Goal: Task Accomplishment & Management: Complete application form

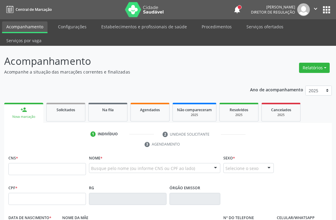
scroll to position [67, 0]
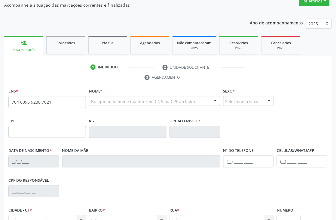
type input "704 6096 9238 7021"
type input "025.992.594-28"
type input "03[DATE]"
type input "[PERSON_NAME]"
type input "[PHONE_NUMBER]"
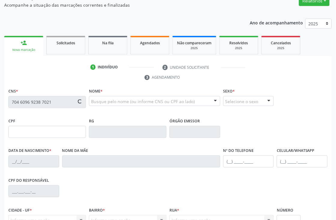
type input "[PHONE_NUMBER]"
type input "019.647.894-43"
type input "S/N"
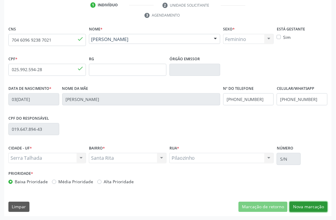
click at [305, 206] on button "Nova marcação" at bounding box center [309, 207] width 38 height 10
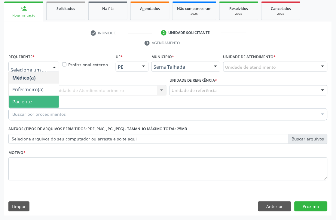
click at [22, 105] on span "Paciente" at bounding box center [34, 102] width 50 height 12
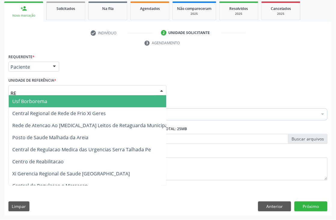
type input "REA"
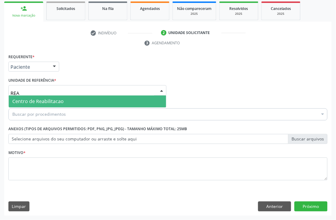
click at [26, 99] on span "Centro de Reabilitacao" at bounding box center [37, 101] width 51 height 7
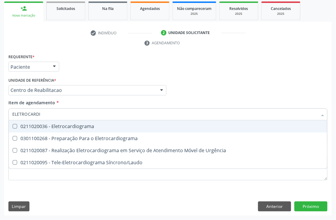
type input "ELETROCARDIO"
click at [48, 124] on div "0211020036 - Eletrocardiograma" at bounding box center [168, 126] width 312 height 5
checkbox Eletrocardiograma "true"
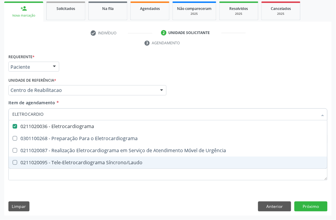
click at [25, 180] on div "Requerente * Paciente Médico(a) Enfermeiro(a) Paciente Nenhum resultado encontr…" at bounding box center [168, 120] width 320 height 136
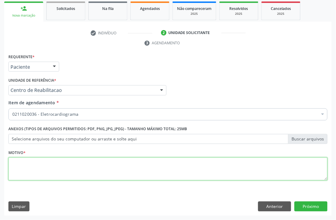
click at [23, 171] on textarea at bounding box center [168, 168] width 320 height 23
type textarea "."
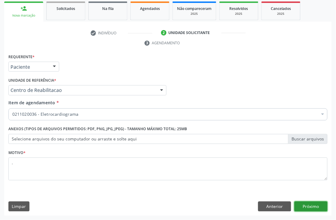
click at [310, 208] on button "Próximo" at bounding box center [311, 206] width 33 height 10
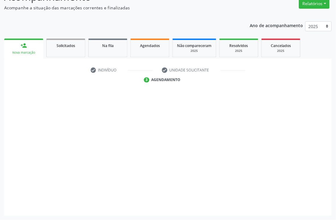
scroll to position [64, 0]
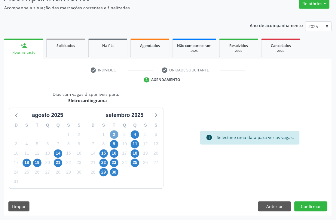
click at [115, 133] on span "2" at bounding box center [114, 134] width 8 height 8
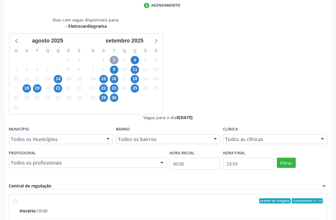
scroll to position [154, 0]
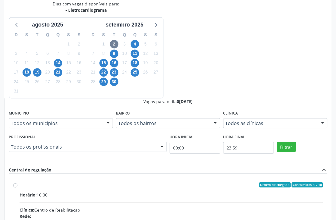
click at [224, 202] on hr at bounding box center [172, 202] width 304 height 0
click at [17, 182] on input "Ordem de chegada Consumidos: 0 / 10 Horário: 10:00 Clínica: Centro de Reabilita…" at bounding box center [15, 184] width 4 height 5
radio input "true"
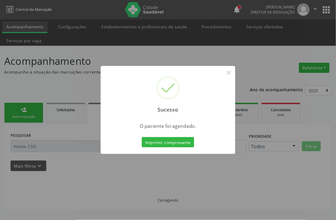
scroll to position [0, 0]
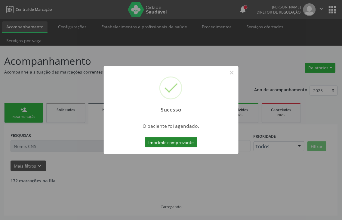
click at [181, 138] on button "Imprimir comprovante" at bounding box center [171, 142] width 52 height 10
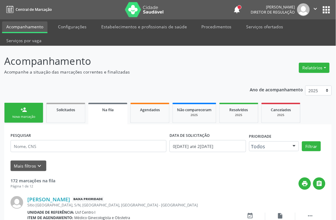
click at [28, 113] on link "person_add Nova marcação" at bounding box center [23, 113] width 39 height 20
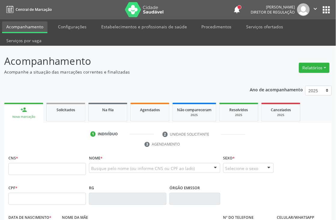
click at [39, 122] on link "person_add Nova marcação" at bounding box center [23, 113] width 39 height 20
click at [33, 166] on input "text" at bounding box center [47, 169] width 78 height 12
type input "898 0063 3777 4819"
type input "001.047.374-25"
type input "0[DATE]"
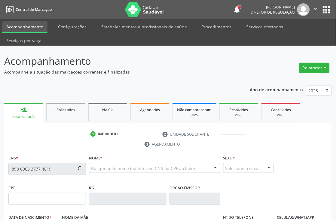
type input "[PERSON_NAME]"
type input "[PHONE_NUMBER]"
type input "S/N"
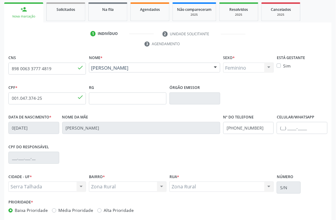
scroll to position [129, 0]
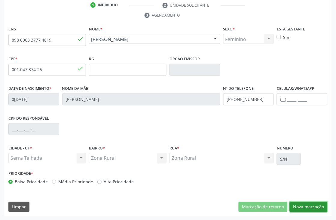
click at [300, 209] on button "Nova marcação" at bounding box center [309, 207] width 38 height 10
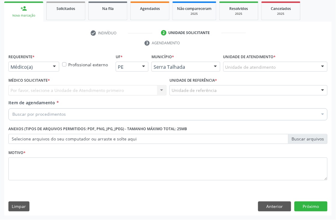
scroll to position [101, 0]
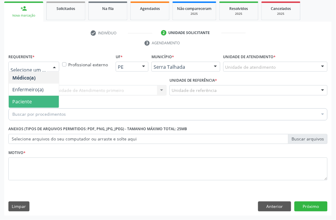
click at [25, 102] on span "Paciente" at bounding box center [22, 101] width 20 height 7
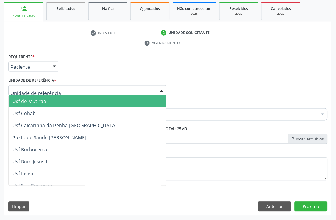
click at [25, 86] on div at bounding box center [87, 90] width 158 height 10
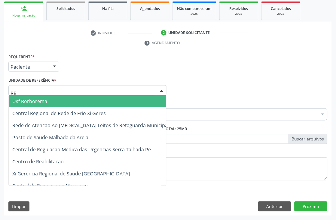
type input "REA"
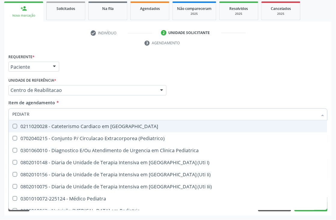
type input "PEDIATRA"
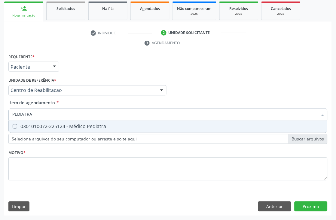
click at [30, 127] on div "0301010072-225124 - Médico Pediatra" at bounding box center [168, 126] width 312 height 5
checkbox Pediatra "true"
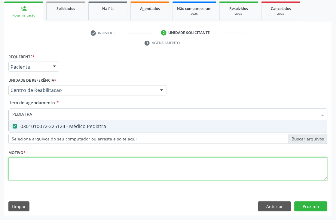
click at [35, 176] on div "Requerente * Paciente Médico(a) Enfermeiro(a) Paciente Nenhum resultado encontr…" at bounding box center [168, 120] width 320 height 136
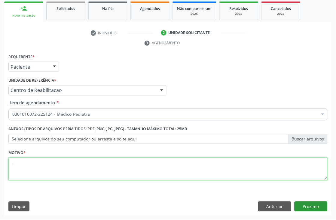
type textarea "."
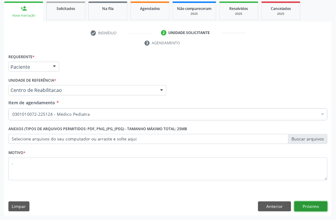
click at [298, 205] on button "Próximo" at bounding box center [311, 206] width 33 height 10
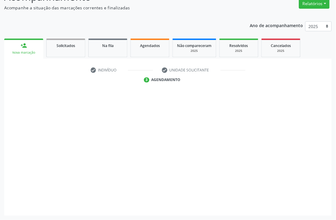
scroll to position [64, 0]
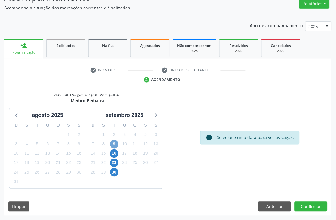
click at [112, 143] on span "9" at bounding box center [114, 144] width 8 height 8
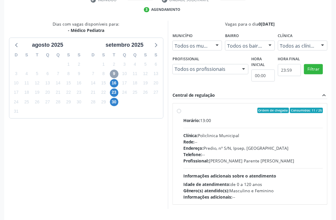
scroll to position [154, 0]
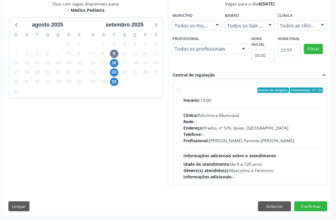
click at [212, 135] on div "Telefone: --" at bounding box center [254, 134] width 140 height 6
click at [181, 93] on input "Ordem de chegada Consumidos: 11 / 25 Horário: 13:00 Clínica: Policlinica Munici…" at bounding box center [179, 90] width 4 height 5
radio input "true"
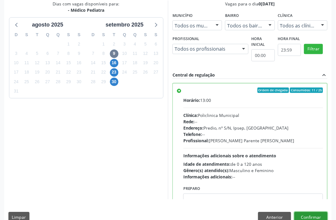
click at [321, 214] on button "Confirmar" at bounding box center [311, 217] width 33 height 10
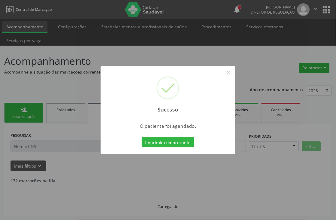
scroll to position [0, 0]
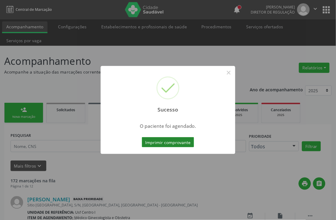
click at [176, 143] on button "Imprimir comprovante" at bounding box center [168, 142] width 52 height 10
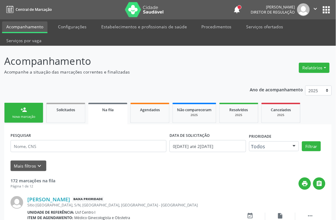
click at [20, 116] on div "Nova marcação" at bounding box center [24, 116] width 30 height 5
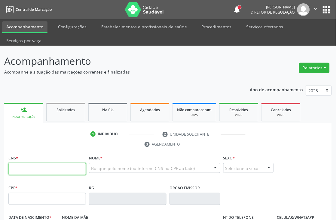
click at [54, 166] on input "text" at bounding box center [47, 169] width 78 height 12
paste input "898 0063 3777 4819"
type input "898 0063 3777 4819"
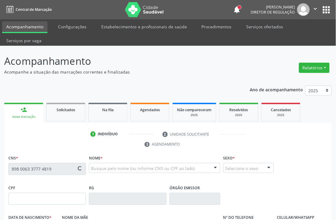
type input "001.047.374-25"
type input "0[DATE]"
type input "[PERSON_NAME]"
type input "[PHONE_NUMBER]"
type input "S/N"
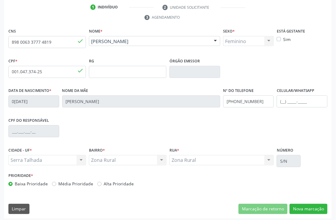
scroll to position [129, 0]
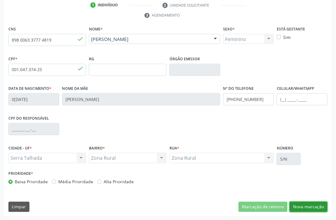
click at [320, 204] on button "Nova marcação" at bounding box center [309, 207] width 38 height 10
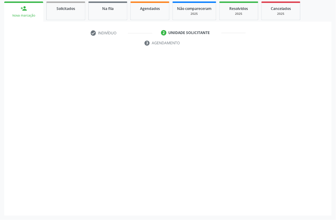
scroll to position [101, 0]
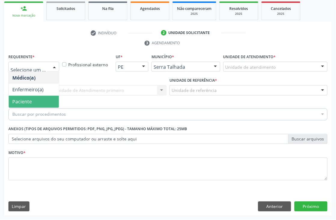
click at [37, 100] on span "Paciente" at bounding box center [34, 102] width 50 height 12
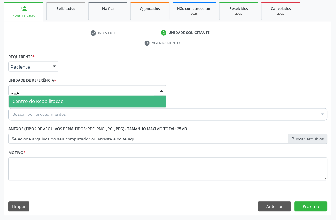
type input "REAB"
click at [37, 100] on span "Centro de Reabilitacao" at bounding box center [37, 101] width 51 height 7
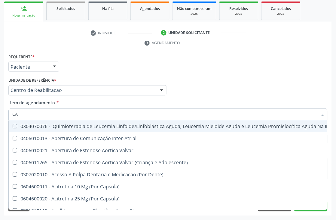
type input "C"
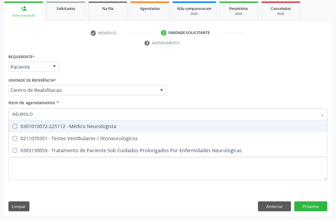
type input "NEUROLOG"
click at [56, 124] on div "0301010072-225112 - Médico Neurologista" at bounding box center [168, 126] width 312 height 5
checkbox Neurologista "true"
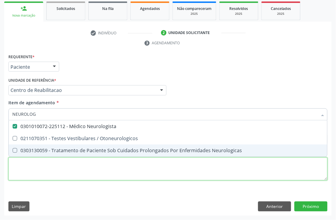
click at [52, 164] on div "Requerente * Paciente Médico(a) Enfermeiro(a) Paciente Nenhum resultado encontr…" at bounding box center [168, 120] width 320 height 136
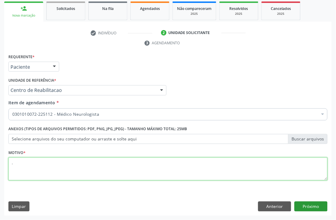
type textarea "."
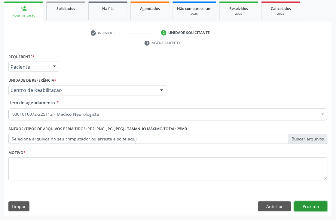
click at [302, 206] on button "Próximo" at bounding box center [311, 206] width 33 height 10
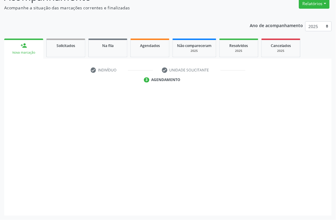
scroll to position [64, 0]
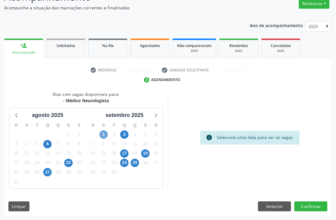
click at [105, 134] on span "1" at bounding box center [104, 134] width 8 height 8
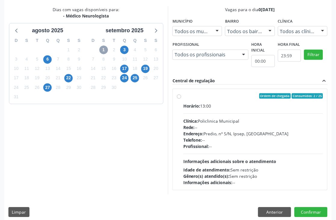
scroll to position [154, 0]
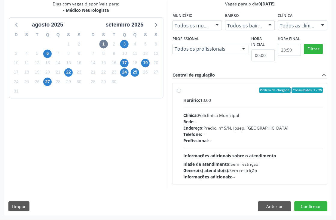
click at [183, 121] on div "Ordem de chegada Consumidos: 2 / 25 Horário: 13:00 Clínica: Policlinica Municip…" at bounding box center [250, 134] width 146 height 92
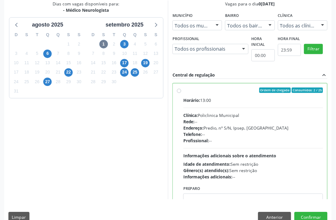
radio input "true"
click at [300, 218] on button "Confirmar" at bounding box center [311, 217] width 33 height 10
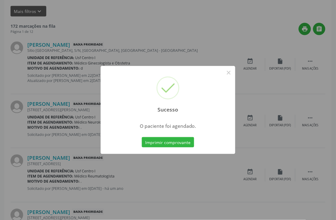
scroll to position [0, 0]
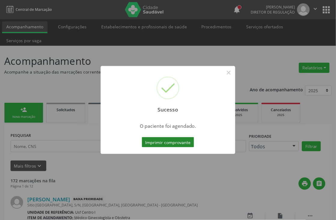
click at [186, 144] on button "Imprimir comprovante" at bounding box center [168, 142] width 52 height 10
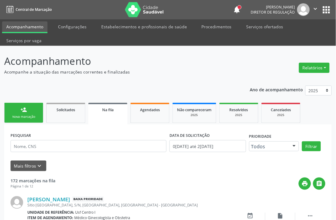
click at [34, 110] on link "person_add Nova marcação" at bounding box center [23, 113] width 39 height 20
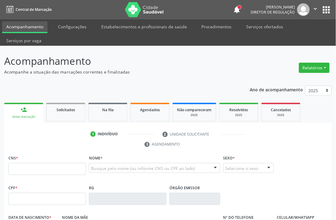
click at [33, 107] on link "person_add Nova marcação" at bounding box center [23, 113] width 39 height 20
click at [38, 163] on input "text" at bounding box center [47, 169] width 78 height 12
type input "706 8037 3762 8625"
type input "145.333.544-75"
type input "2[DATE]"
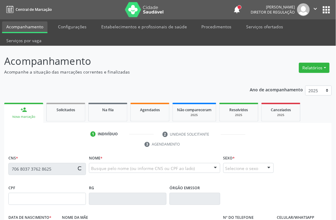
type input "[PERSON_NAME]"
type input "[PHONE_NUMBER]"
type input "474"
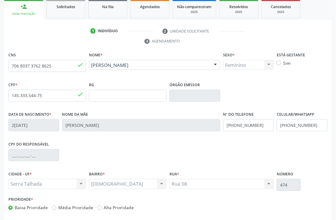
scroll to position [129, 0]
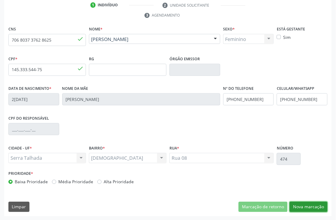
click at [302, 203] on button "Nova marcação" at bounding box center [309, 207] width 38 height 10
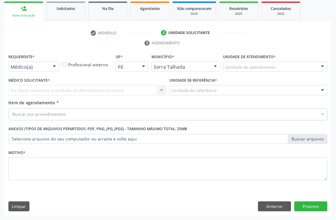
scroll to position [101, 0]
click at [47, 70] on div "Médico(a)" at bounding box center [33, 67] width 51 height 10
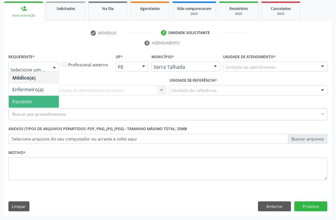
click at [29, 102] on span "Paciente" at bounding box center [22, 101] width 20 height 7
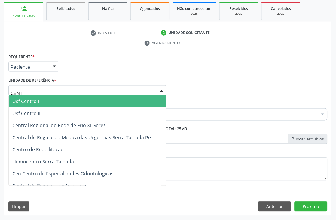
type input "CENTR"
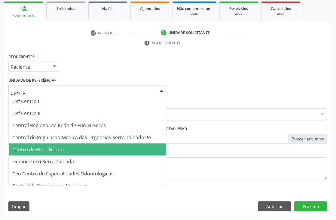
click at [57, 154] on span "Centro de Reabilitacao" at bounding box center [88, 150] width 158 height 12
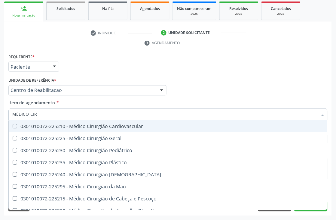
type input "MÉDICO CIRU"
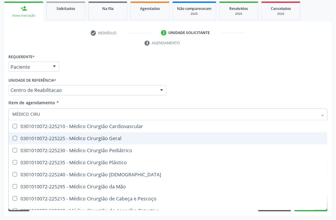
click at [46, 140] on div "0301010072-225225 - Médico Cirurgião Geral" at bounding box center [168, 138] width 312 height 5
checkbox Geral "true"
click at [1, 138] on div "Acompanhamento Acompanhe a situação das marcações correntes e finalizadas Relat…" at bounding box center [168, 82] width 336 height 275
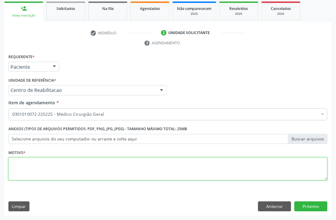
click at [23, 168] on textarea at bounding box center [168, 168] width 320 height 23
type textarea "."
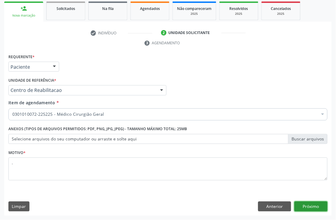
click at [320, 205] on button "Próximo" at bounding box center [311, 206] width 33 height 10
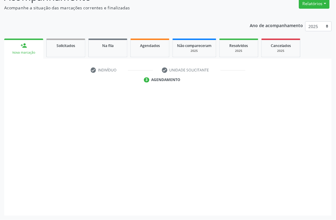
scroll to position [64, 0]
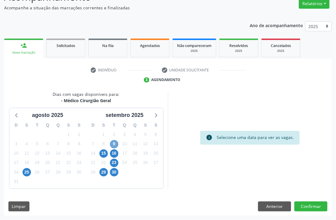
click at [112, 145] on span "9" at bounding box center [114, 144] width 8 height 8
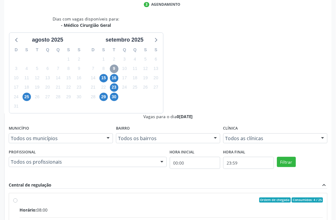
scroll to position [154, 0]
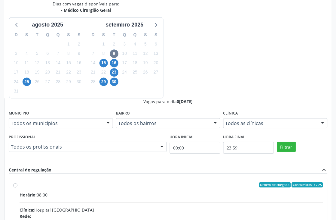
click at [17, 182] on input "Ordem de chegada Consumidos: 4 / 25 Horário: 08:00 Clínica: Hospital [GEOGRAPHI…" at bounding box center [15, 184] width 4 height 5
radio input "true"
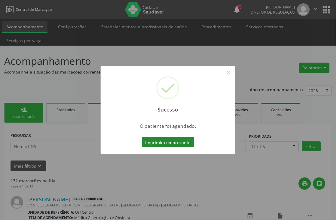
click at [169, 139] on button "Imprimir comprovante" at bounding box center [168, 142] width 52 height 10
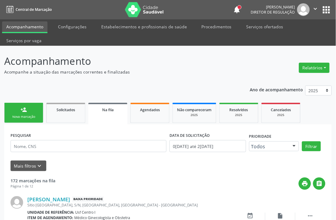
click at [36, 119] on link "person_add Nova marcação" at bounding box center [23, 113] width 39 height 20
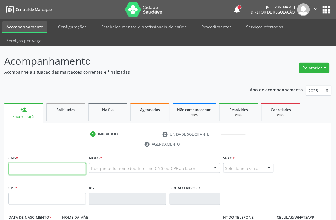
click at [21, 167] on input "text" at bounding box center [47, 169] width 78 height 12
type input "898 0029 9786 1901"
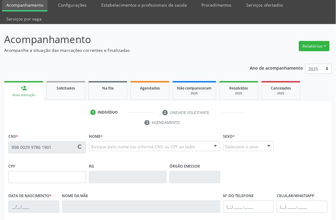
scroll to position [33, 0]
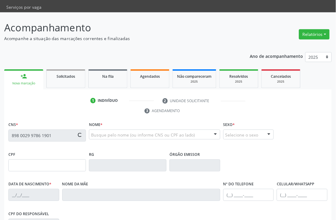
type input "[DATE]"
type input "[PERSON_NAME]"
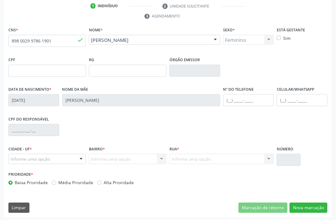
scroll to position [129, 0]
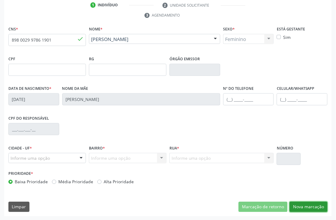
click at [314, 206] on button "Nova marcação" at bounding box center [309, 207] width 38 height 10
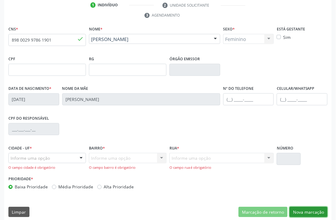
click at [298, 208] on button "Nova marcação" at bounding box center [309, 212] width 38 height 10
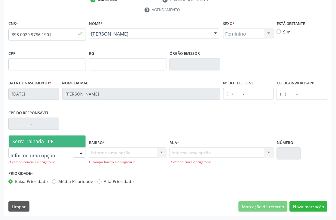
click at [67, 153] on div at bounding box center [47, 152] width 78 height 10
click at [67, 140] on span "Serra Talhada - PE" at bounding box center [47, 141] width 77 height 12
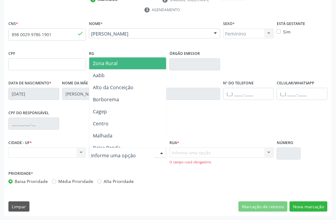
type input "\"
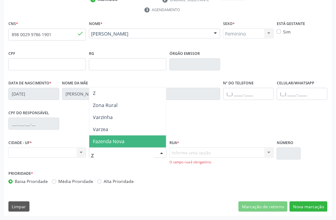
type input "ZO"
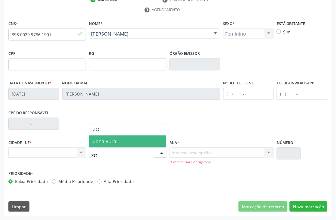
click at [127, 140] on span "Zona Rural" at bounding box center [127, 141] width 77 height 12
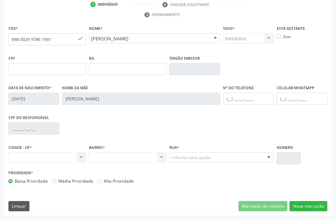
scroll to position [129, 0]
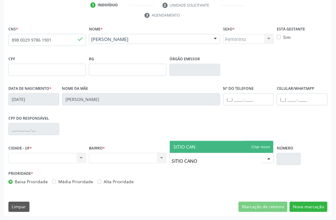
type input "SITIO CANOA"
click at [264, 149] on span "SITIO CANOA" at bounding box center [222, 147] width 104 height 12
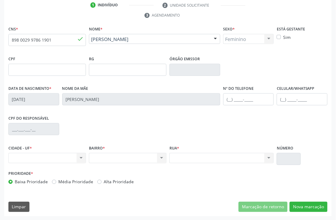
click at [281, 155] on input "text" at bounding box center [289, 159] width 24 height 12
click at [263, 160] on div "Nenhum resultado encontrado para: " " Não há nenhuma opção para ser exibida." at bounding box center [222, 158] width 104 height 10
click at [264, 157] on div "Nenhum resultado encontrado para: " " Não há nenhuma opção para ser exibida." at bounding box center [222, 158] width 104 height 10
click at [296, 157] on input "text" at bounding box center [289, 159] width 24 height 12
click at [71, 157] on div "Nenhum resultado encontrado para: " " Não há nenhuma opção para ser exibida." at bounding box center [47, 158] width 78 height 10
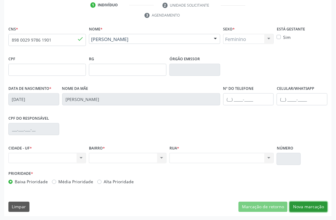
click at [317, 208] on button "Nova marcação" at bounding box center [309, 207] width 38 height 10
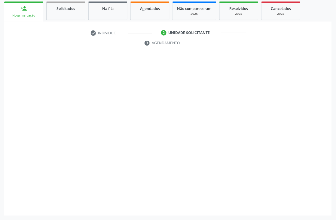
scroll to position [101, 0]
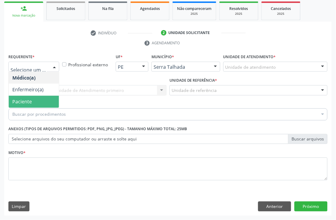
click at [23, 99] on span "Paciente" at bounding box center [22, 101] width 20 height 7
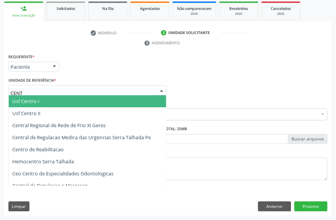
type input "CENTR"
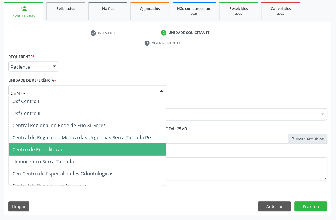
click at [54, 145] on span "Centro de Reabilitacao" at bounding box center [88, 150] width 158 height 12
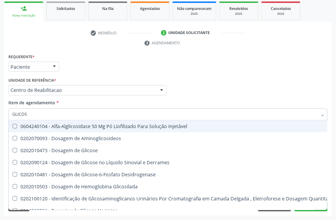
type input "GLICOSE"
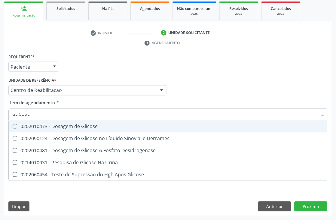
click at [58, 128] on span "0202010473 - Dosagem de Glicose" at bounding box center [168, 126] width 319 height 12
checkbox Glicose "true"
drag, startPoint x: 39, startPoint y: 116, endPoint x: 0, endPoint y: 118, distance: 38.6
click at [0, 117] on div "Acompanhamento Acompanhe a situação das marcações correntes e finalizadas Relat…" at bounding box center [168, 82] width 336 height 275
type input "COLES"
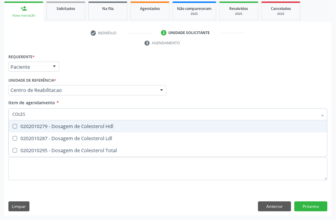
click at [13, 125] on Hdl at bounding box center [15, 126] width 5 height 5
click at [13, 125] on Hdl "checkbox" at bounding box center [11, 126] width 4 height 4
checkbox Hdl "true"
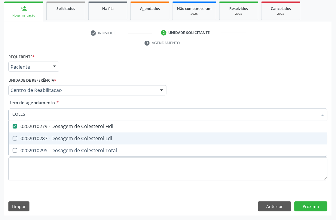
click at [14, 136] on Ldl at bounding box center [15, 138] width 5 height 5
click at [13, 136] on Ldl "checkbox" at bounding box center [11, 138] width 4 height 4
checkbox Ldl "true"
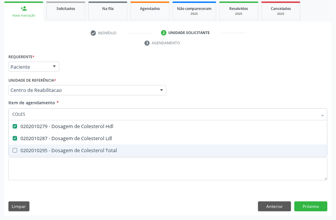
click at [14, 148] on Total at bounding box center [15, 150] width 5 height 5
click at [13, 148] on Total "checkbox" at bounding box center [11, 150] width 4 height 4
checkbox Total "true"
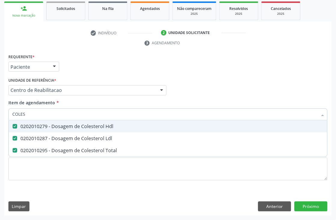
drag, startPoint x: 32, startPoint y: 116, endPoint x: 0, endPoint y: 112, distance: 31.9
click at [0, 112] on div "Acompanhamento Acompanhe a situação das marcações correntes e finalizadas Relat…" at bounding box center [168, 82] width 336 height 275
type input "TRIG"
checkbox Hdl "false"
checkbox Ldl "false"
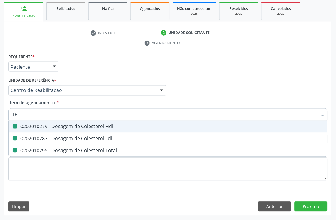
checkbox Total "false"
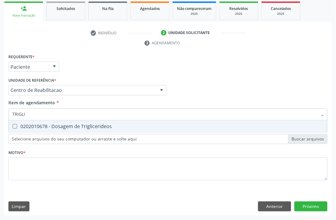
type input "TRIGLIC"
click at [13, 126] on Triglicerideos at bounding box center [15, 126] width 5 height 5
click at [13, 126] on Triglicerideos "checkbox" at bounding box center [11, 126] width 4 height 4
checkbox Triglicerideos "true"
drag, startPoint x: 32, startPoint y: 118, endPoint x: 0, endPoint y: 113, distance: 32.5
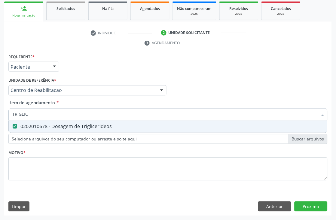
click at [0, 113] on div "Acompanhamento Acompanhe a situação das marcações correntes e finalizadas Relat…" at bounding box center [168, 82] width 336 height 275
type input "HEMO"
checkbox Triglicerideos "false"
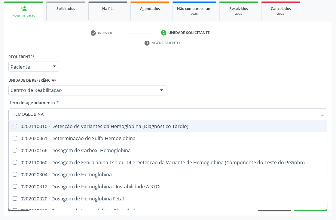
type input "HEMOGLOBINA G"
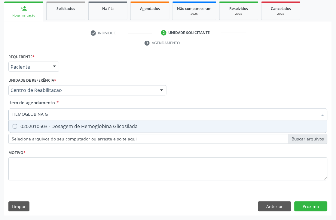
click at [18, 128] on span "0202010503 - Dosagem de Hemoglobina Glicosilada" at bounding box center [168, 126] width 319 height 12
checkbox Glicosilada "true"
drag, startPoint x: 51, startPoint y: 113, endPoint x: 27, endPoint y: 115, distance: 24.1
click at [27, 115] on input "HEMOGLOBINA G" at bounding box center [165, 114] width 306 height 12
type input "HEMOGR"
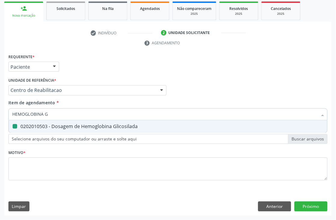
checkbox Glicosilada "false"
type input "HEMOGRAMA"
click at [51, 127] on div "0202020380 - Hemograma Completo" at bounding box center [168, 126] width 312 height 5
checkbox Completo "true"
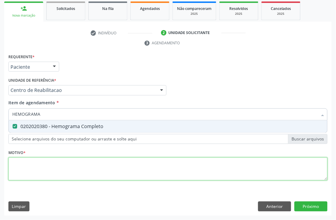
click at [43, 162] on div "Requerente * Paciente Médico(a) Enfermeiro(a) Paciente Nenhum resultado encontr…" at bounding box center [168, 120] width 320 height 136
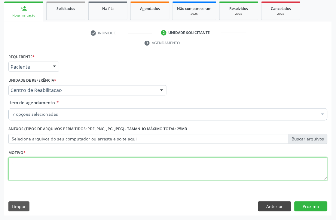
type textarea "."
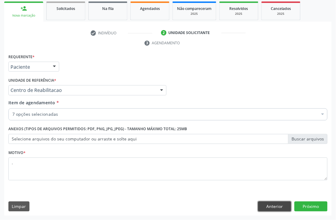
click at [264, 205] on button "Anterior" at bounding box center [274, 206] width 33 height 10
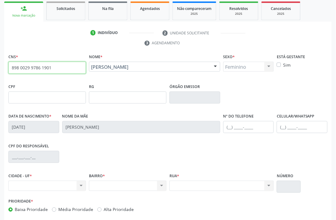
drag, startPoint x: 52, startPoint y: 68, endPoint x: 0, endPoint y: 66, distance: 52.4
click at [0, 66] on div "Acompanhamento Acompanhe a situação das marcações correntes e finalizadas Relat…" at bounding box center [168, 96] width 336 height 303
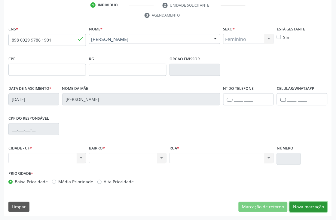
click at [312, 207] on button "Nova marcação" at bounding box center [309, 207] width 38 height 10
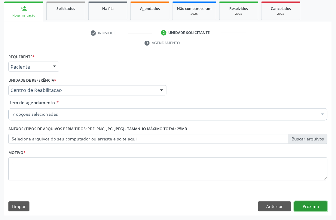
click at [312, 207] on button "Próximo" at bounding box center [311, 206] width 33 height 10
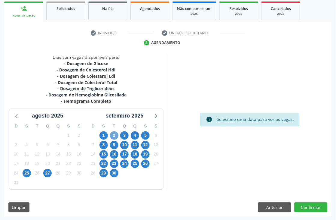
click at [115, 138] on span "2" at bounding box center [114, 135] width 8 height 8
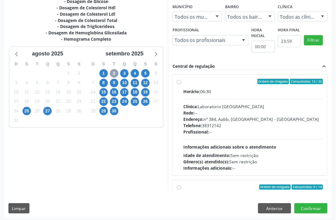
scroll to position [165, 0]
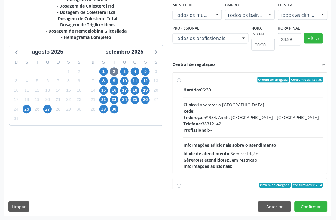
click at [289, 125] on div "Telefone: [PHONE_NUMBER]" at bounding box center [254, 124] width 140 height 6
click at [181, 82] on input "Ordem de chegada Consumidos: 13 / 35 Horário: 06:30 Clínica: Laboratorio [GEOGR…" at bounding box center [179, 79] width 4 height 5
radio input "true"
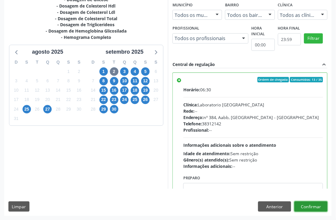
click at [308, 206] on button "Confirmar" at bounding box center [311, 206] width 33 height 10
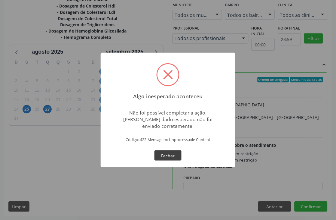
click at [166, 157] on button "Fechar" at bounding box center [168, 155] width 27 height 10
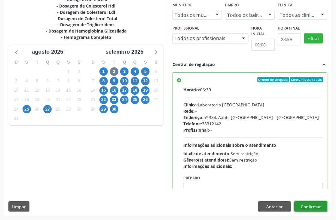
click at [312, 205] on button "Confirmar" at bounding box center [311, 206] width 33 height 10
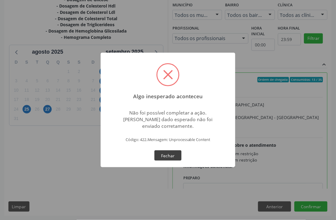
click at [172, 154] on button "Fechar" at bounding box center [168, 155] width 27 height 10
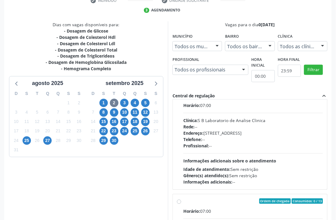
scroll to position [167, 0]
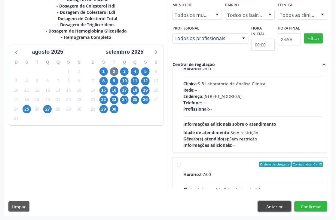
click at [282, 202] on button "Anterior" at bounding box center [274, 206] width 33 height 10
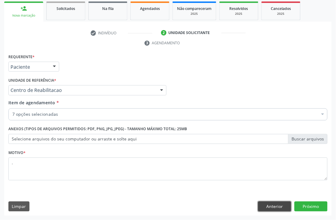
click at [282, 203] on button "Anterior" at bounding box center [274, 206] width 33 height 10
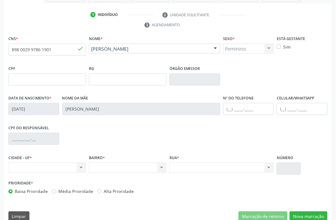
scroll to position [129, 0]
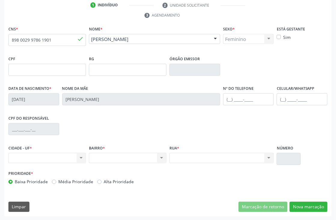
click at [78, 159] on div "Nenhum resultado encontrado para: " " Não há nenhuma opção para ser exibida." at bounding box center [47, 158] width 78 height 10
click at [78, 157] on div "Nenhum resultado encontrado para: " " Não há nenhuma opção para ser exibida." at bounding box center [47, 158] width 78 height 10
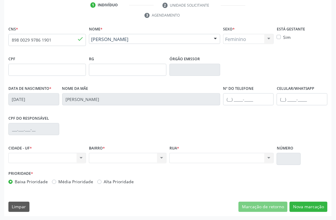
scroll to position [0, 0]
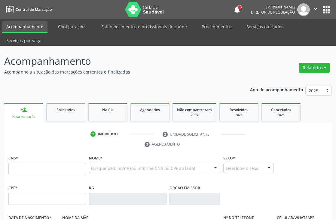
scroll to position [67, 0]
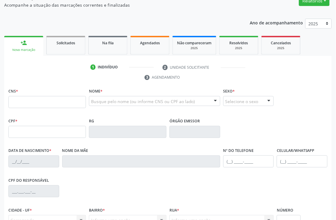
click at [32, 84] on div "1 Indivíduo 2 Unidade solicitante 3 Agendamento CNS * Nome * Busque pelo nome (…" at bounding box center [168, 170] width 328 height 216
click at [14, 94] on label "CNS *" at bounding box center [13, 91] width 10 height 9
click at [16, 99] on input "text" at bounding box center [47, 102] width 78 height 12
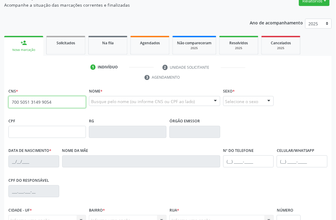
type input "700 5051 3149 9054"
type input "22/10/1977"
type input "S/N"
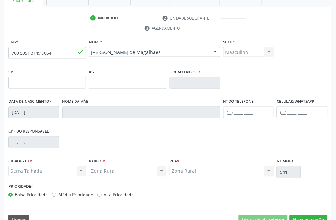
scroll to position [129, 0]
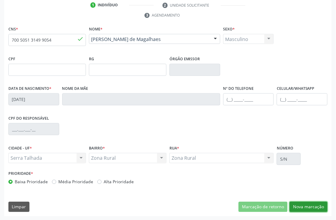
click at [300, 207] on button "Nova marcação" at bounding box center [309, 207] width 38 height 10
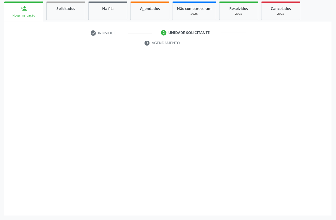
scroll to position [101, 0]
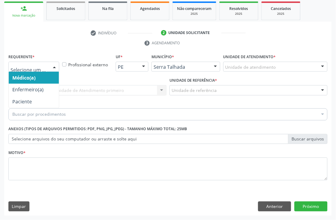
click at [41, 70] on div at bounding box center [33, 67] width 51 height 10
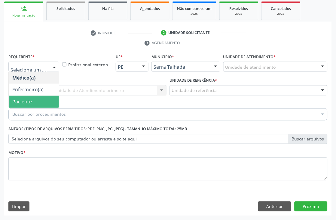
click at [35, 102] on span "Paciente" at bounding box center [34, 102] width 50 height 12
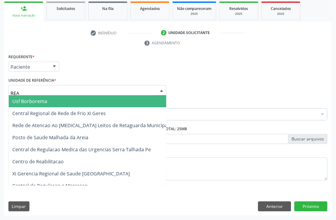
type input "REAB"
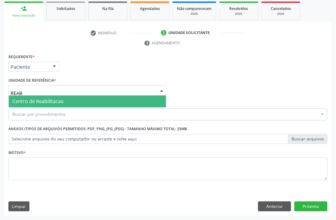
click at [47, 97] on span "Centro de Reabilitacao" at bounding box center [88, 101] width 158 height 12
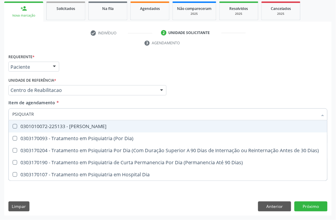
type input "PSIQUIATRA"
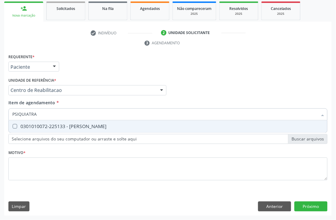
click at [62, 124] on div "0301010072-225133 - [PERSON_NAME]" at bounding box center [168, 126] width 312 height 5
checkbox Psiquiatra "true"
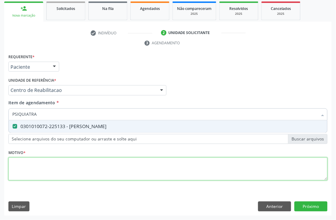
click at [52, 170] on div "Requerente * Paciente Médico(a) Enfermeiro(a) Paciente Nenhum resultado encontr…" at bounding box center [168, 120] width 320 height 136
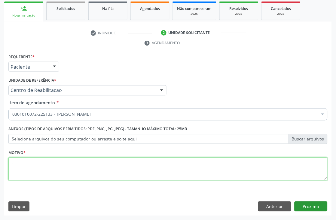
type textarea "."
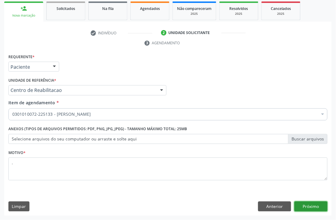
click at [317, 203] on button "Próximo" at bounding box center [311, 206] width 33 height 10
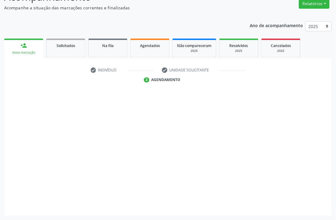
scroll to position [64, 0]
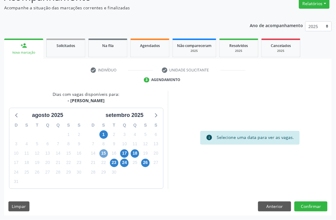
click at [104, 155] on span "15" at bounding box center [104, 153] width 8 height 8
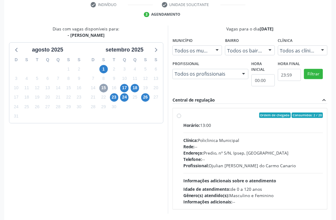
scroll to position [131, 0]
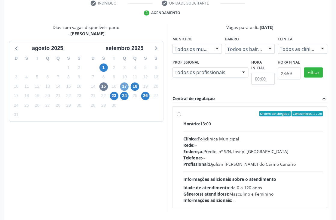
click at [122, 86] on span "17" at bounding box center [124, 86] width 8 height 8
click at [257, 136] on div "Clínica: Policlinica Municipal" at bounding box center [254, 139] width 140 height 6
click at [181, 116] on input "Ordem de chegada Consumidos: 12 / 15 Horário: 13:00 Clínica: Policlinica Munici…" at bounding box center [179, 113] width 4 height 5
radio input "true"
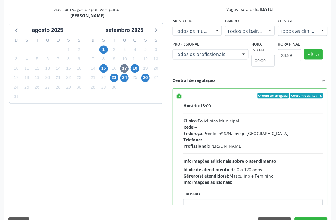
scroll to position [165, 0]
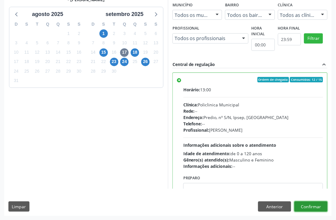
click at [320, 209] on button "Confirmar" at bounding box center [311, 206] width 33 height 10
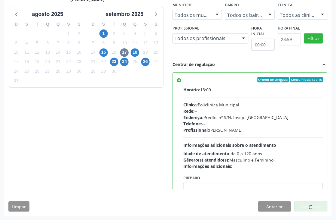
scroll to position [0, 0]
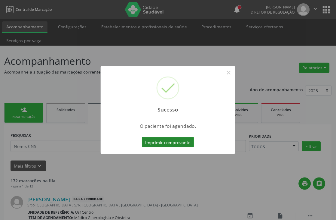
click at [177, 143] on button "Imprimir comprovante" at bounding box center [168, 142] width 52 height 10
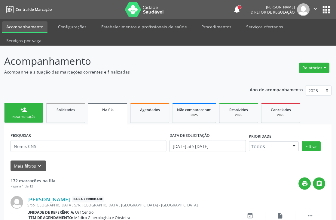
click at [27, 113] on link "person_add Nova marcação" at bounding box center [23, 113] width 39 height 20
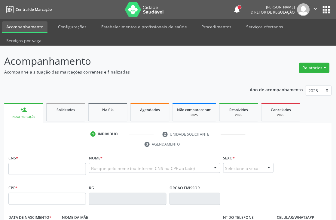
click at [32, 162] on div "CNS *" at bounding box center [47, 163] width 78 height 21
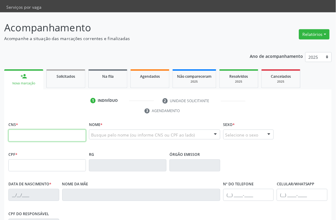
click at [23, 133] on input "text" at bounding box center [47, 135] width 78 height 12
type input "700 5051 3149 9054"
type input "22/10/1977"
type input "S/N"
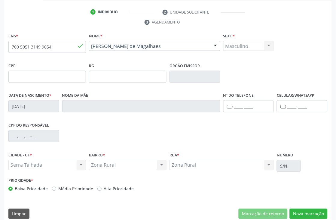
scroll to position [129, 0]
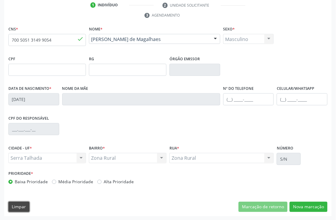
click at [26, 208] on button "Limpar" at bounding box center [18, 207] width 21 height 10
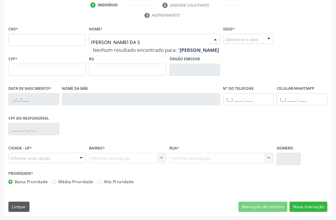
type input "SIMONICA GOMES DA SI"
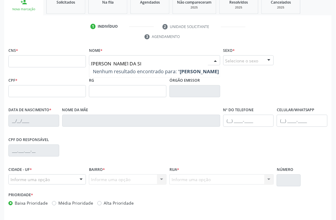
scroll to position [95, 0]
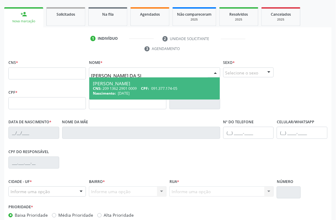
click at [137, 85] on div "Simonica Gomes da Silva" at bounding box center [155, 83] width 124 height 5
type input "209 1362 2901 0009"
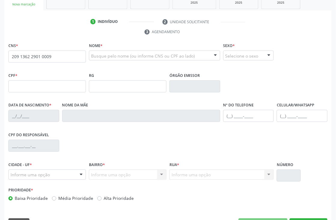
scroll to position [129, 0]
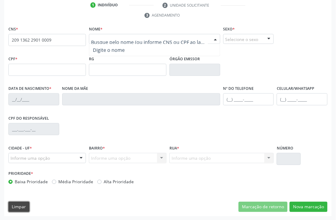
click at [26, 206] on button "Limpar" at bounding box center [18, 207] width 21 height 10
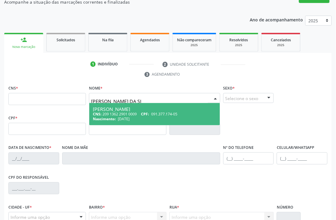
scroll to position [62, 0]
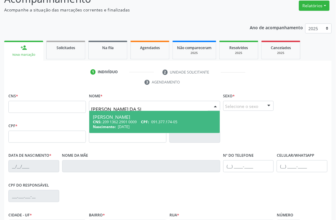
click at [122, 124] on div "CNS: 209 1362 2901 0009 CPF: 091.377.174-05" at bounding box center [155, 121] width 124 height 5
type input "SIMONICA GOMES DA SI"
type input "209 1362 2901 0009"
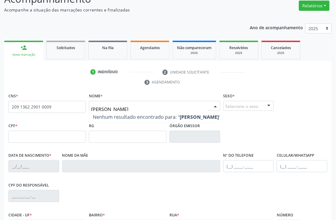
type input "SIMONICA GOMES DA SILVA"
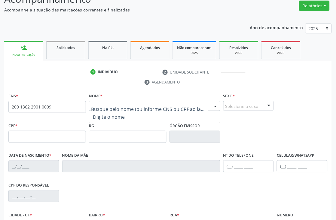
click at [142, 101] on div at bounding box center [155, 106] width 132 height 10
click at [126, 106] on input "text" at bounding box center [149, 109] width 117 height 12
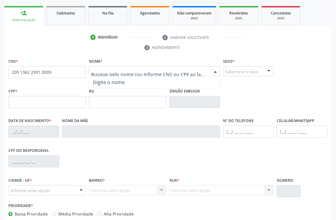
scroll to position [129, 0]
